Goal: Transaction & Acquisition: Book appointment/travel/reservation

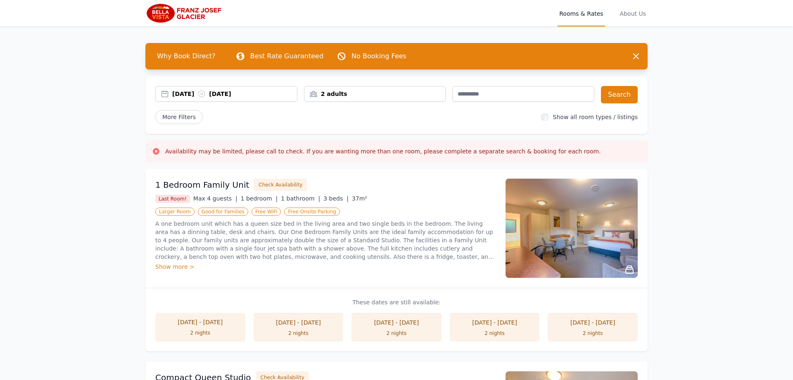
click at [194, 91] on div "[DATE] [DATE]" at bounding box center [234, 94] width 125 height 8
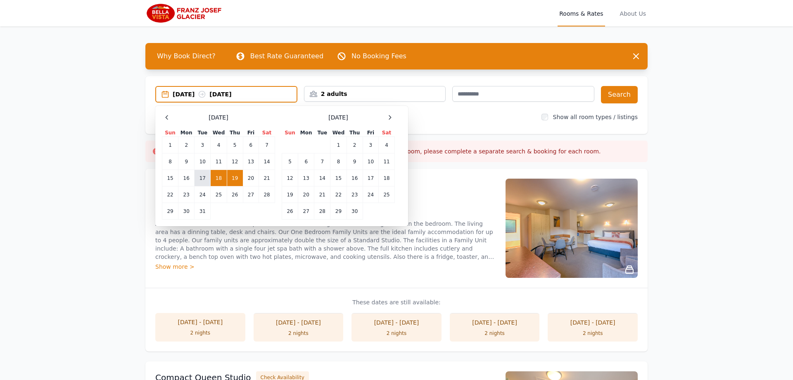
click at [201, 174] on td "17" at bounding box center [203, 178] width 16 height 17
click at [247, 179] on td "20" at bounding box center [251, 178] width 16 height 17
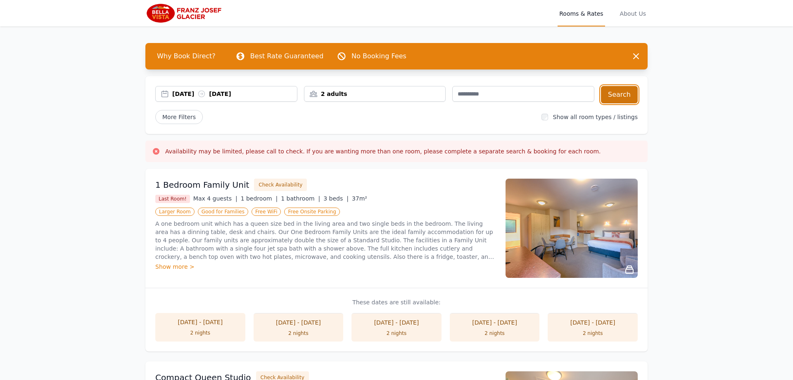
click at [616, 97] on button "Search" at bounding box center [619, 94] width 37 height 17
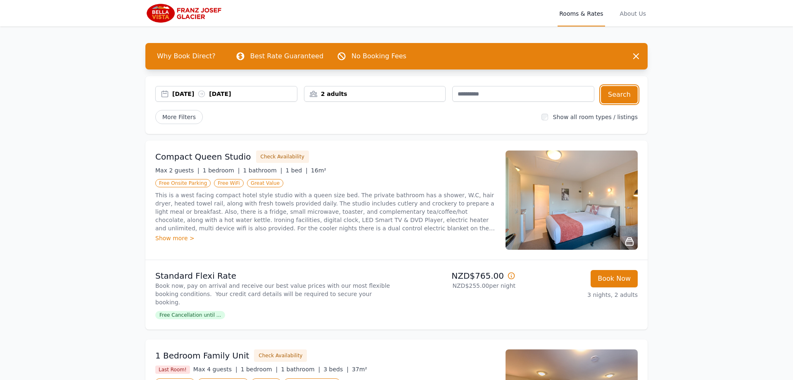
click at [187, 95] on div "[DATE] [DATE]" at bounding box center [234, 94] width 125 height 8
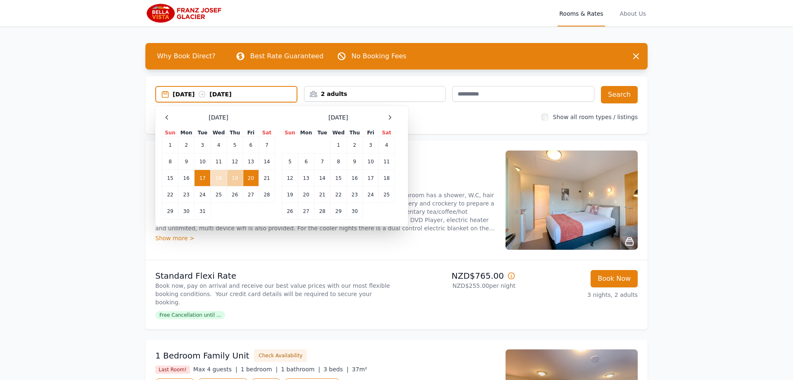
click at [235, 177] on td "19" at bounding box center [235, 178] width 16 height 17
click at [251, 177] on td "20" at bounding box center [251, 178] width 16 height 17
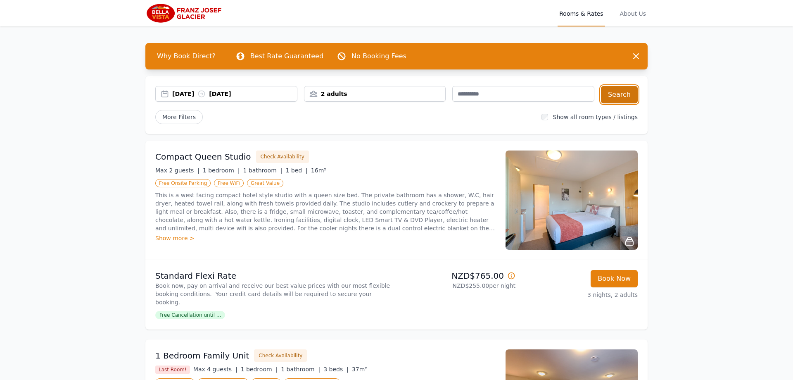
click at [626, 98] on button "Search" at bounding box center [619, 94] width 37 height 17
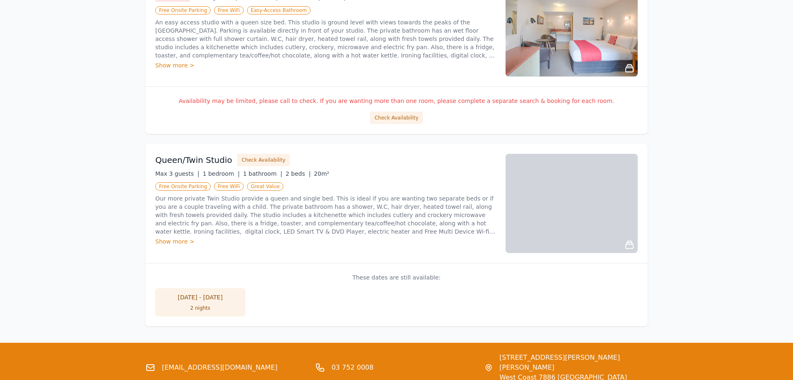
scroll to position [800, 0]
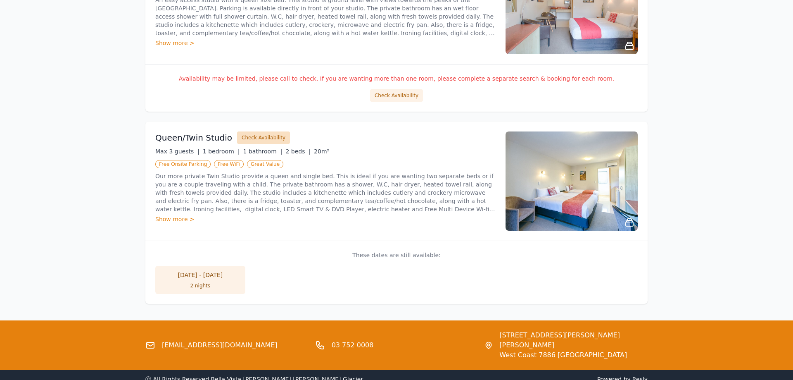
click at [261, 140] on button "Check Availability" at bounding box center [263, 137] width 53 height 12
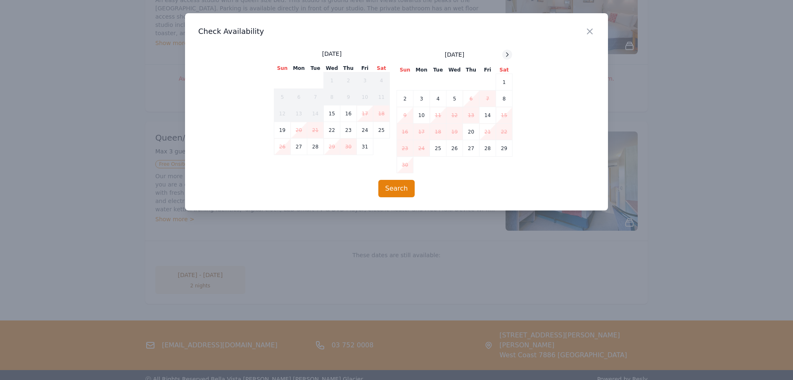
click at [505, 59] on div at bounding box center [507, 55] width 10 height 10
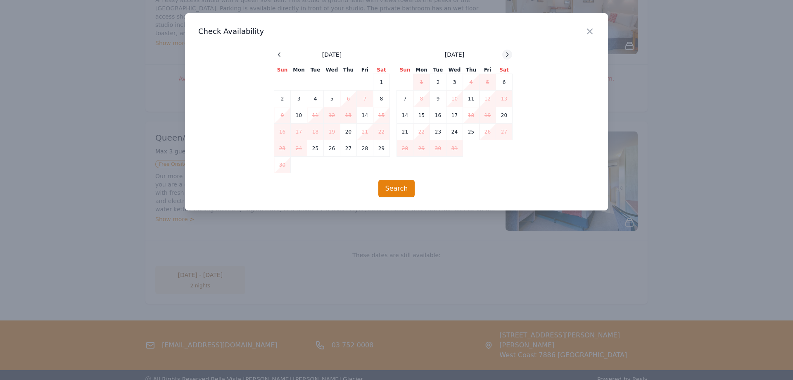
click at [505, 58] on div at bounding box center [507, 55] width 10 height 10
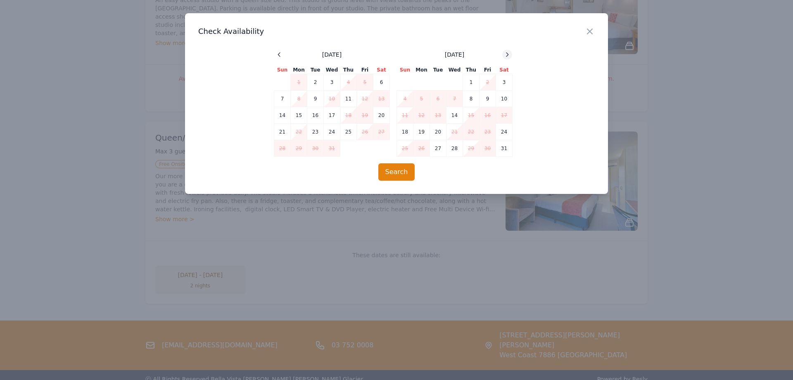
click at [506, 56] on icon at bounding box center [507, 54] width 7 height 7
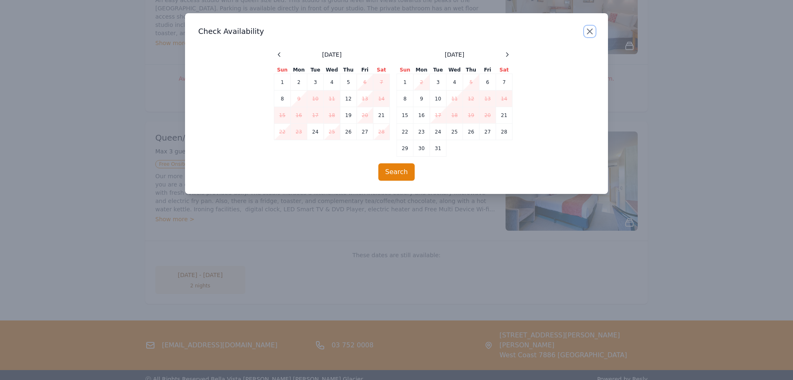
click at [593, 31] on icon "button" at bounding box center [590, 31] width 10 height 10
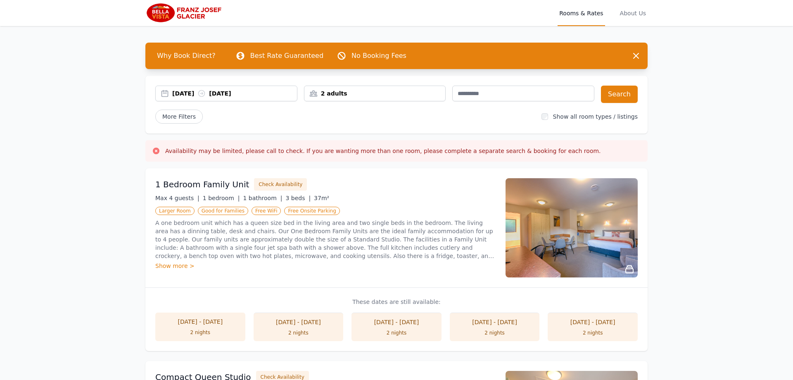
scroll to position [0, 0]
